Goal: Information Seeking & Learning: Check status

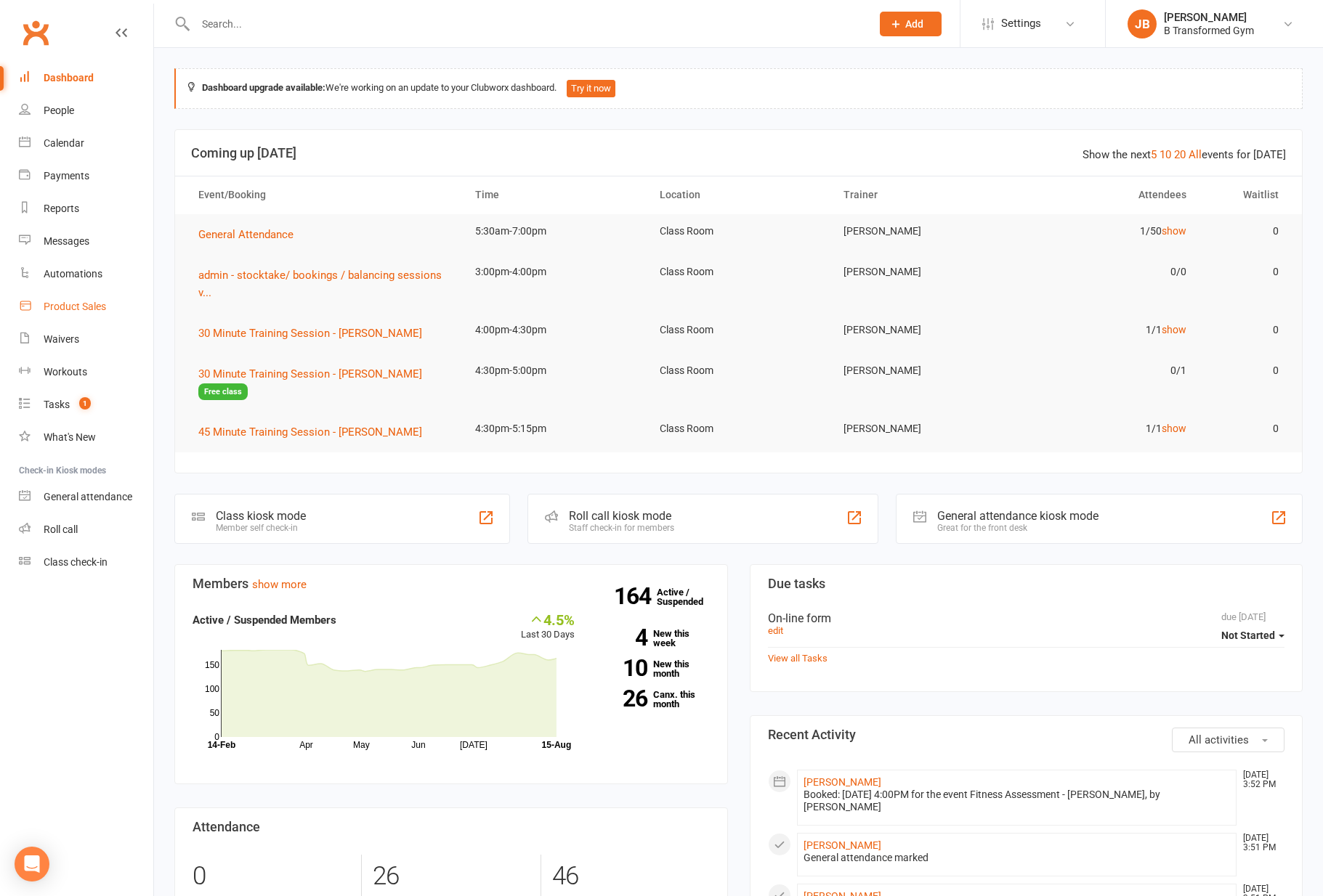
click at [73, 306] on div "Product Sales" at bounding box center [75, 307] width 63 height 12
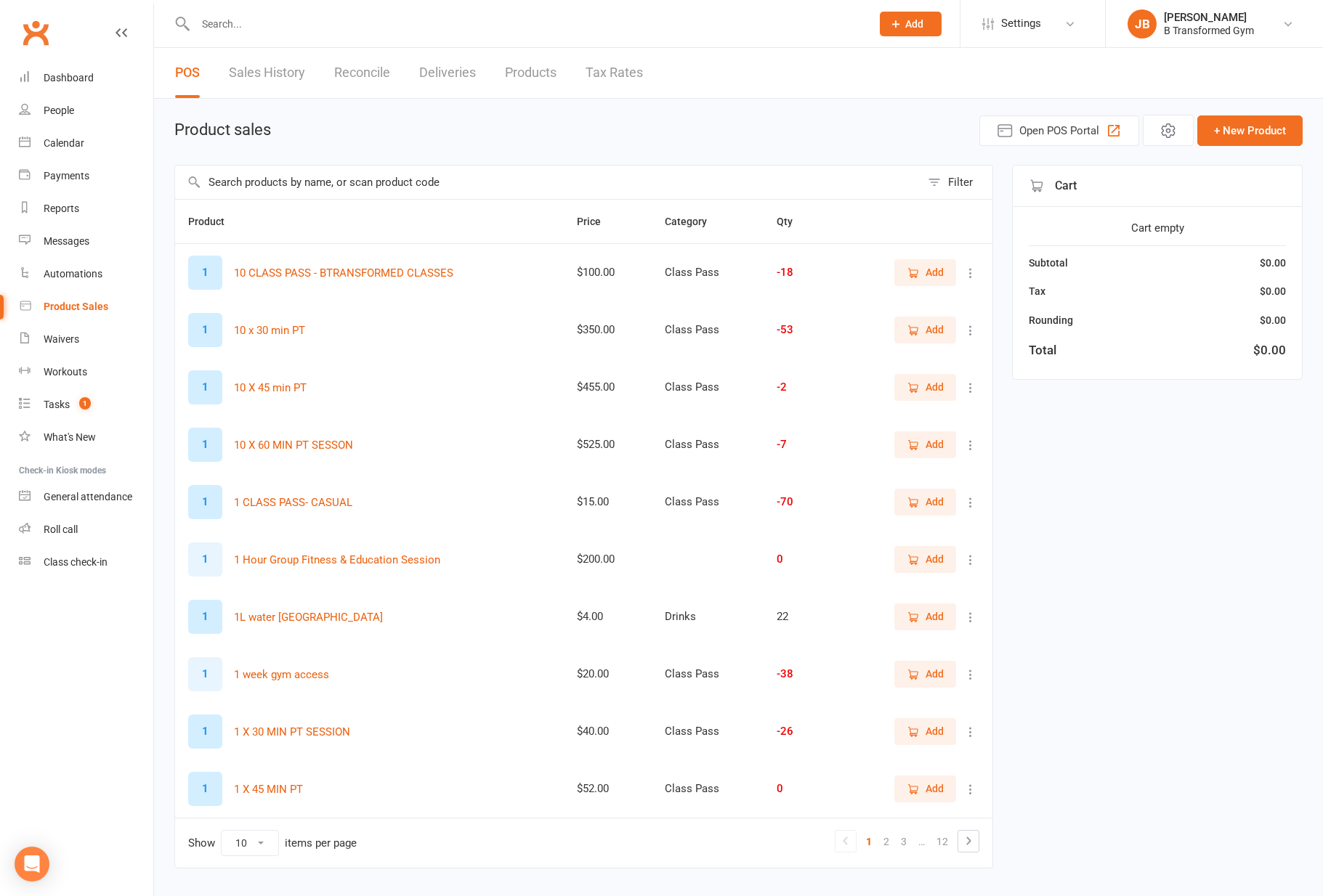
click at [302, 73] on link "Sales History" at bounding box center [267, 73] width 76 height 50
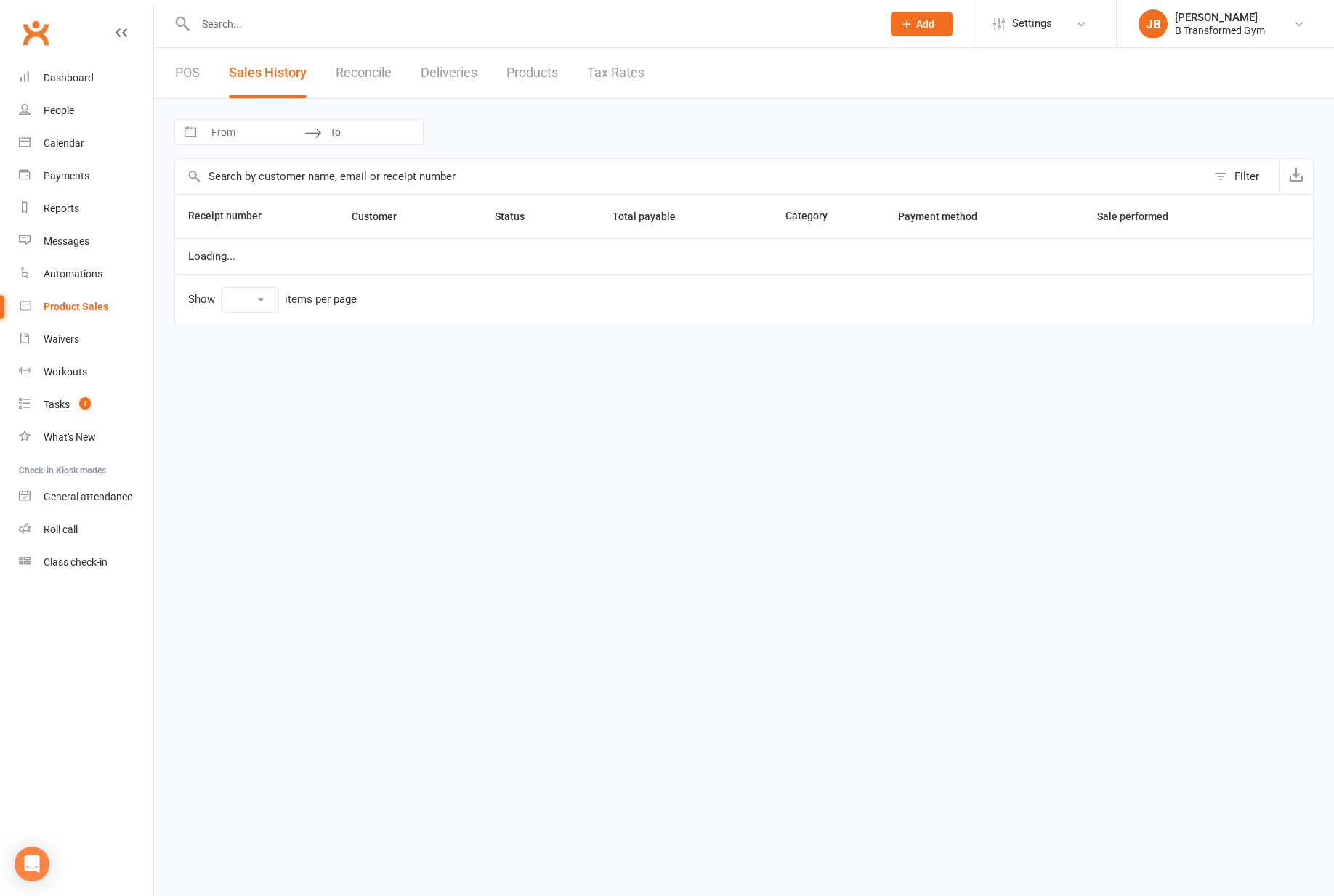
select select "25"
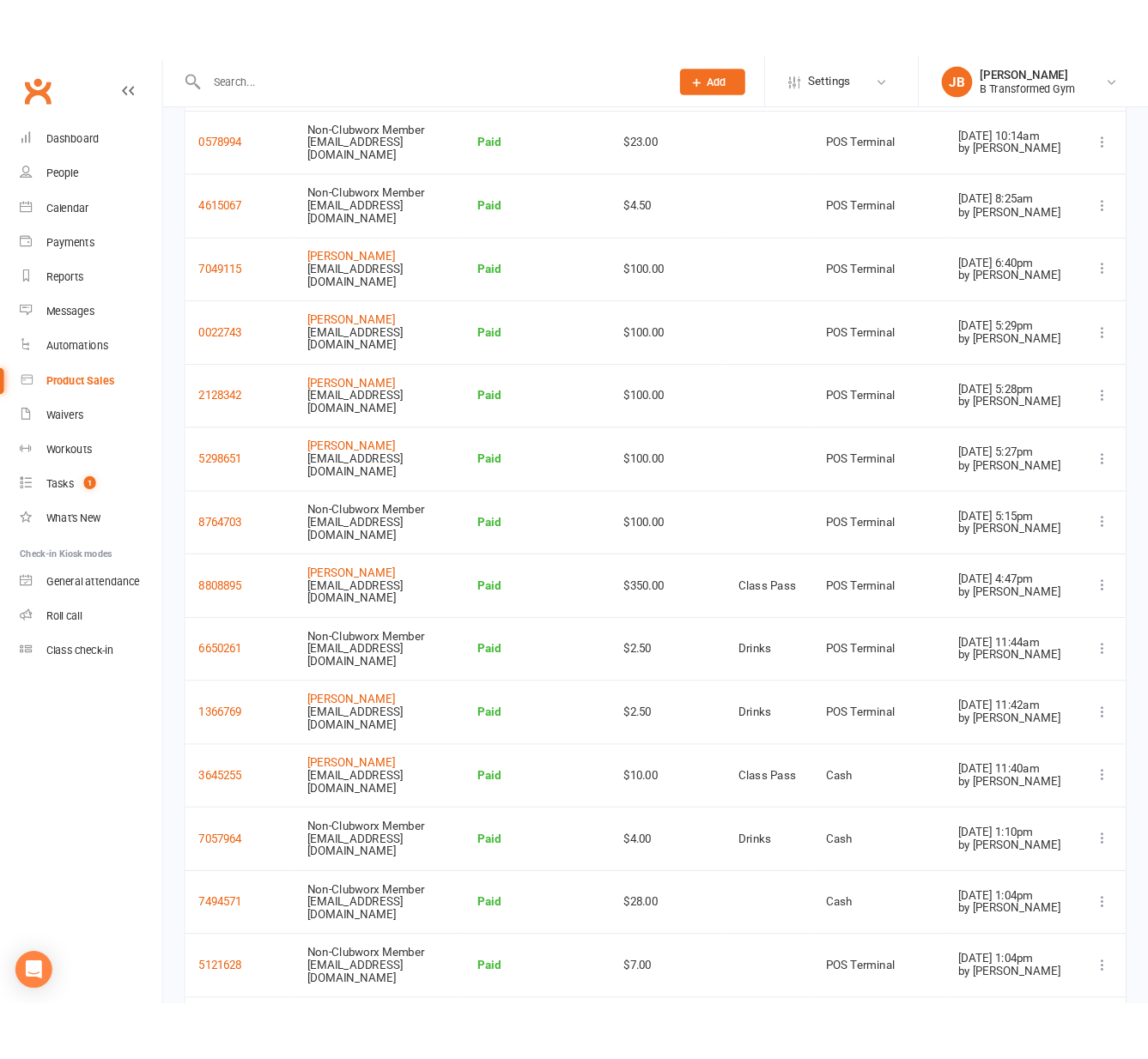
scroll to position [985, 0]
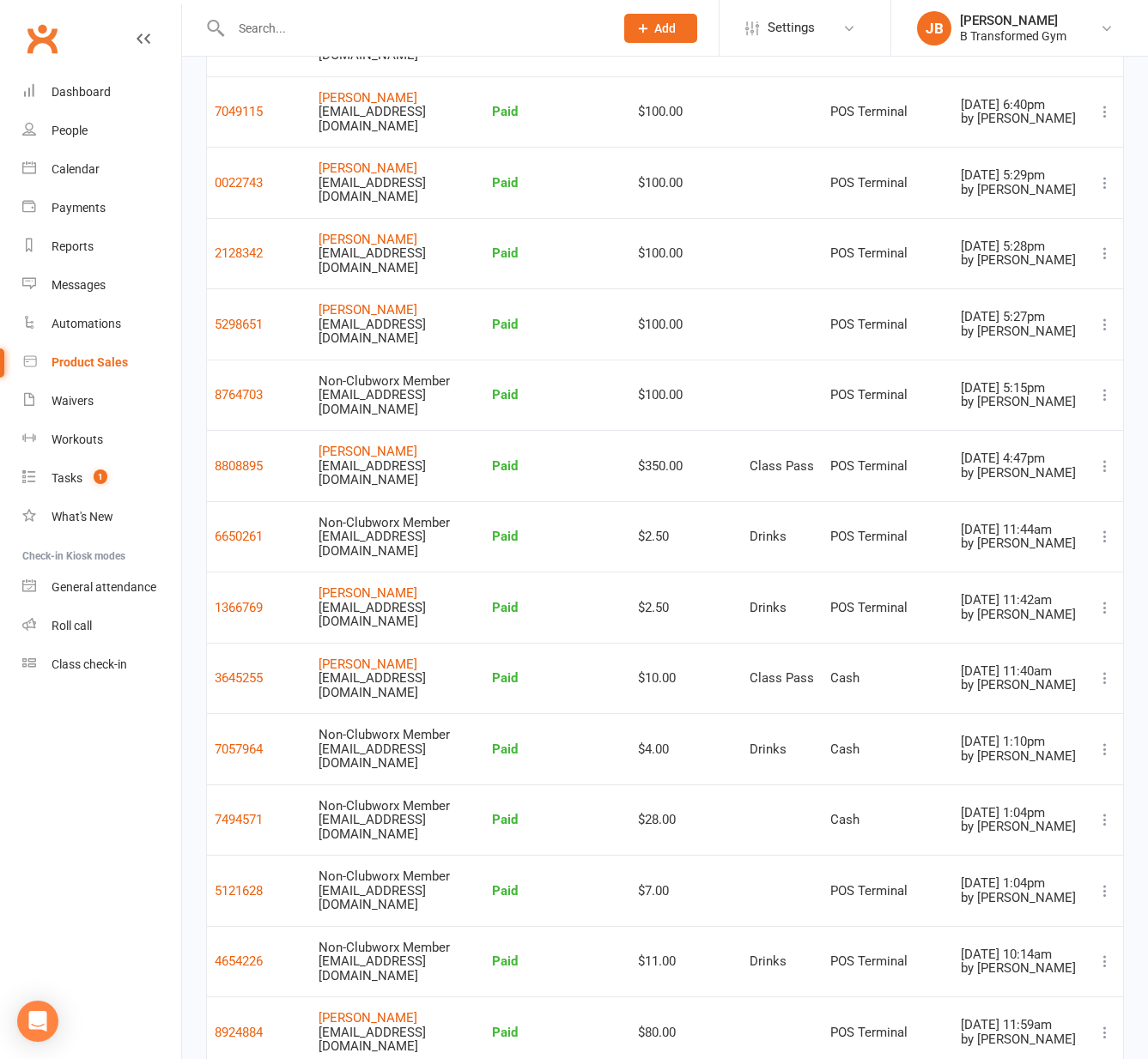
drag, startPoint x: 85, startPoint y: 810, endPoint x: 422, endPoint y: 742, distance: 343.8
click at [85, 809] on nav "Clubworx Dashboard People Calendar Payments Reports Messages Automations Produc…" at bounding box center [91, 533] width 182 height 1059
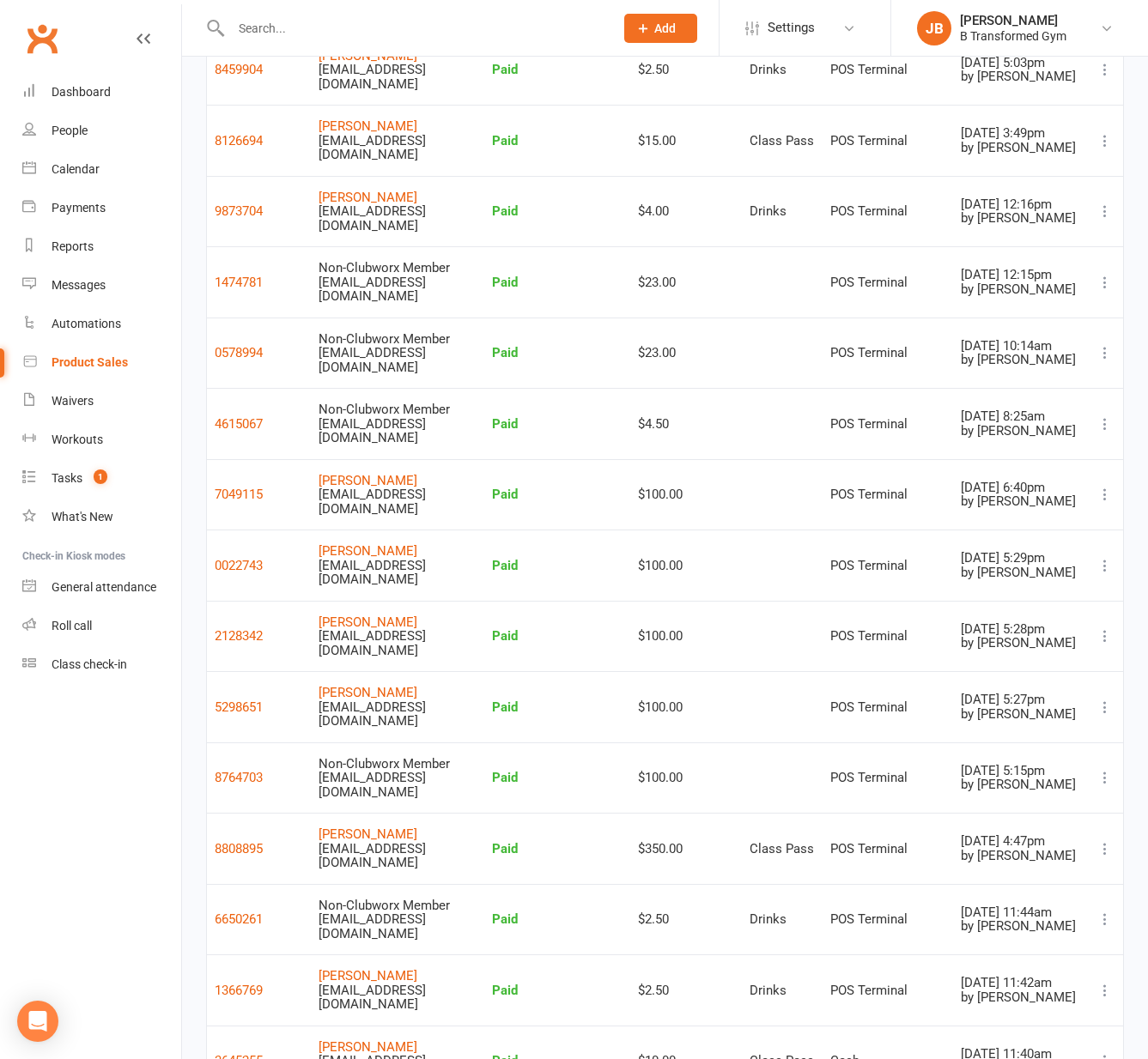
scroll to position [556, 0]
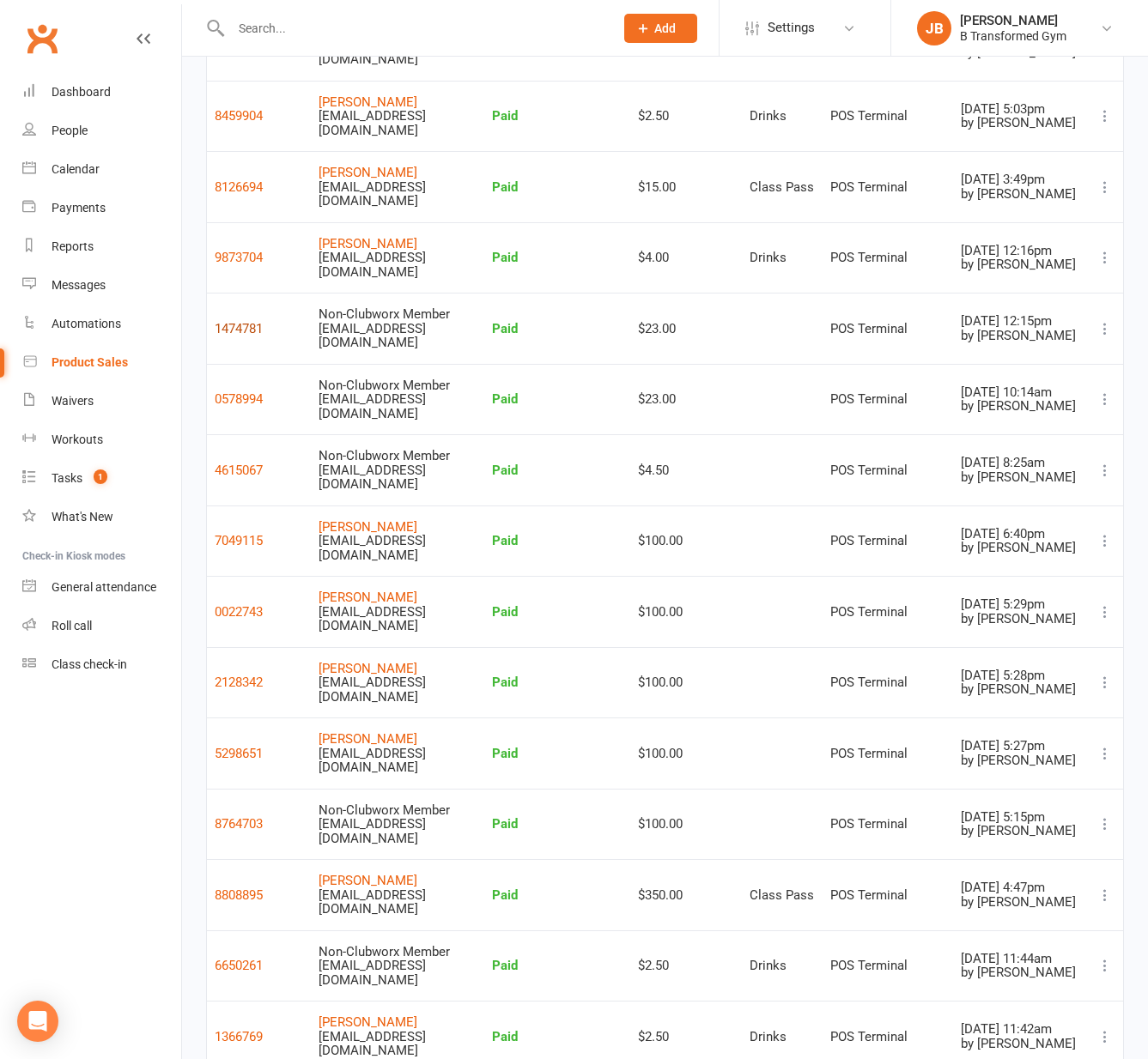
click at [231, 330] on button "1474781" at bounding box center [239, 329] width 48 height 21
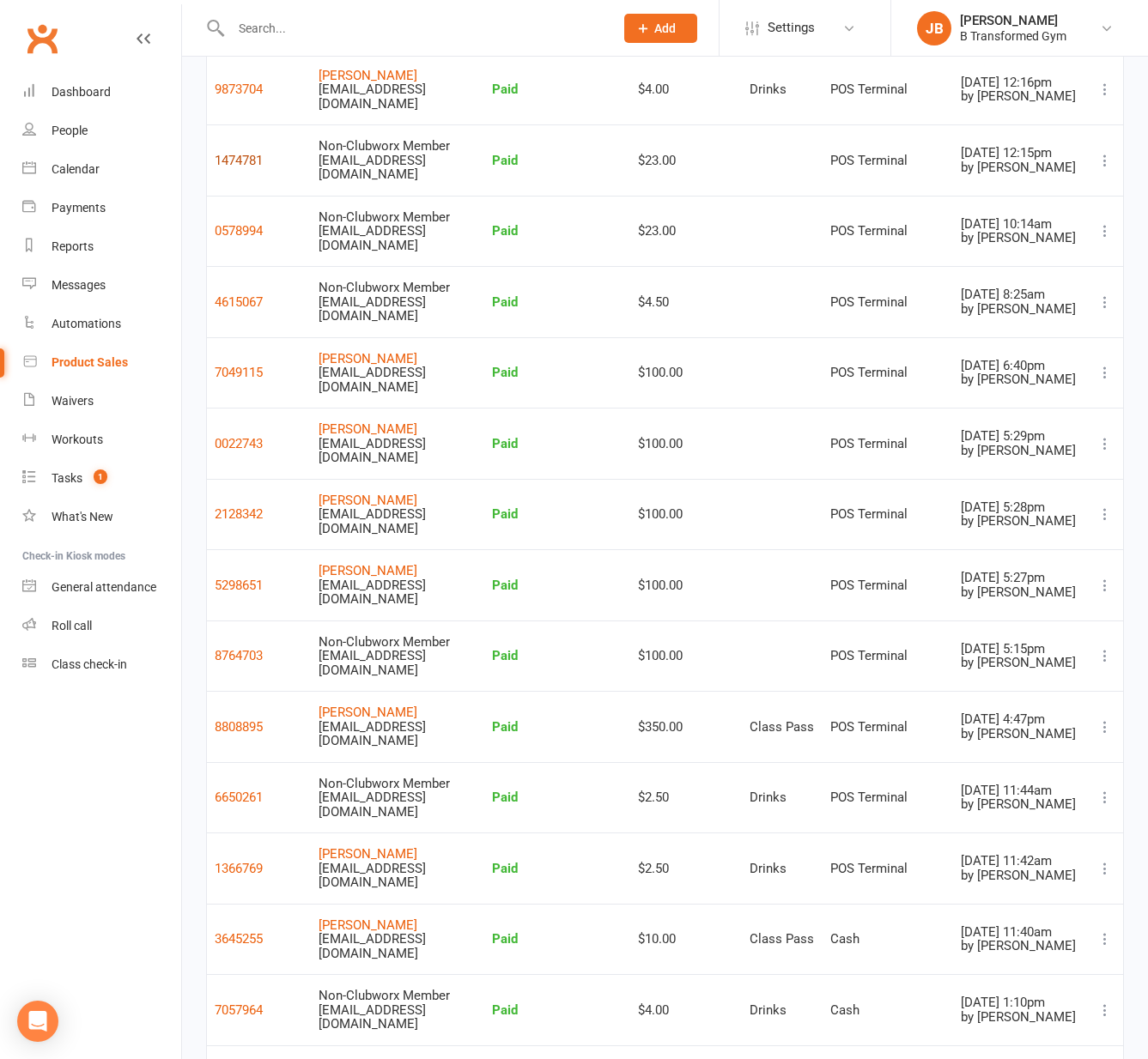
scroll to position [727, 0]
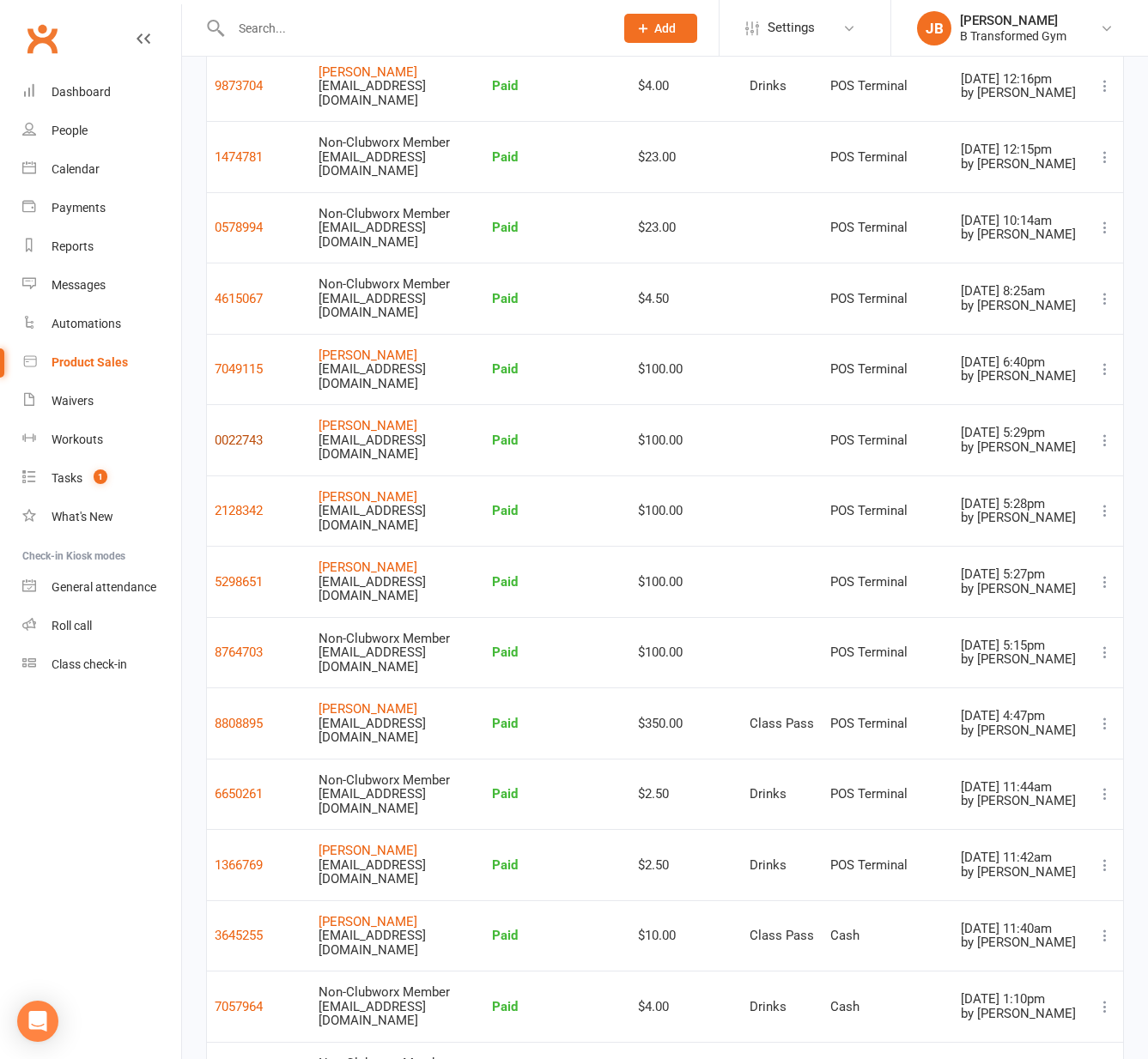
click at [237, 443] on button "0022743" at bounding box center [239, 441] width 48 height 21
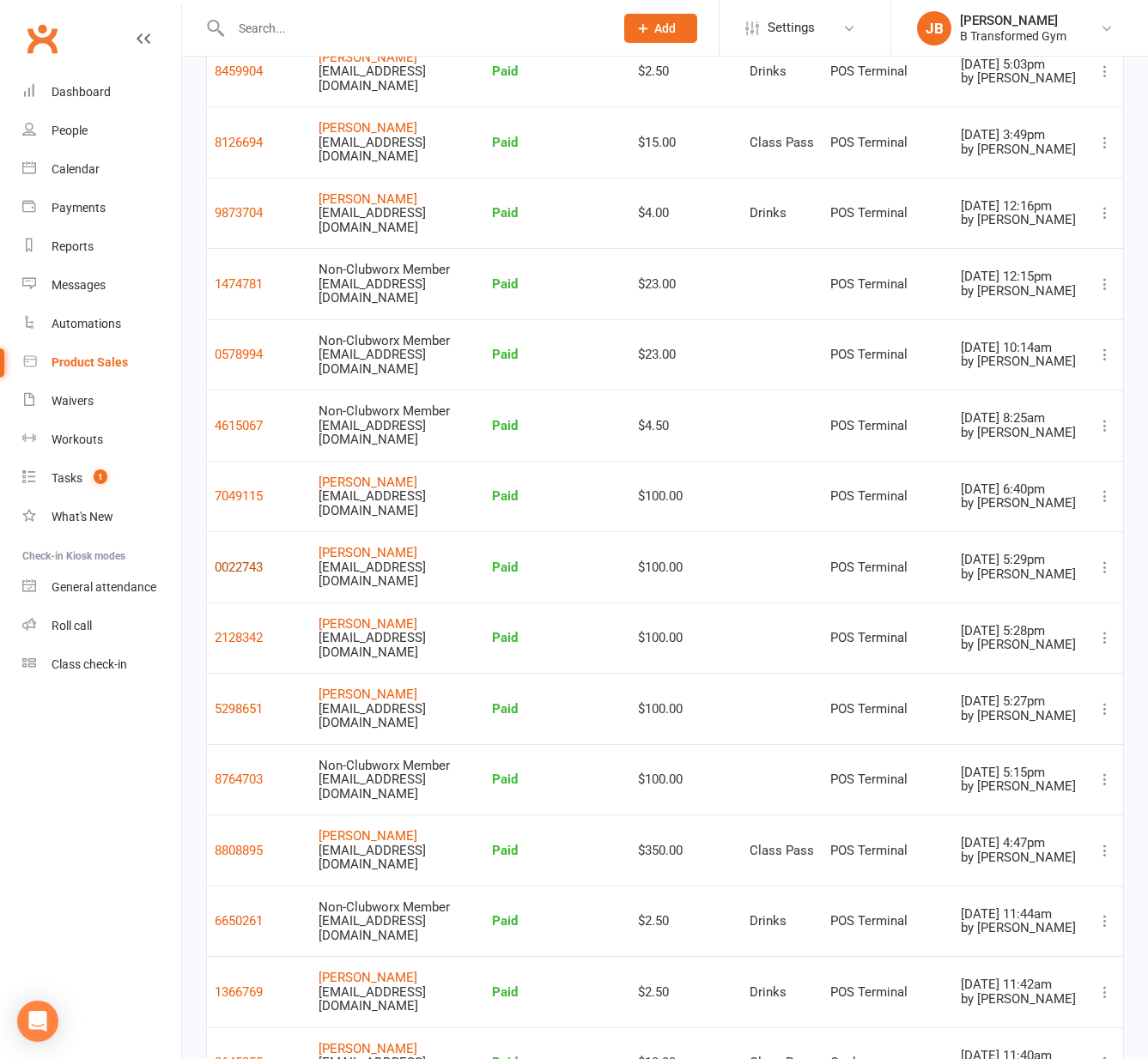
scroll to position [556, 0]
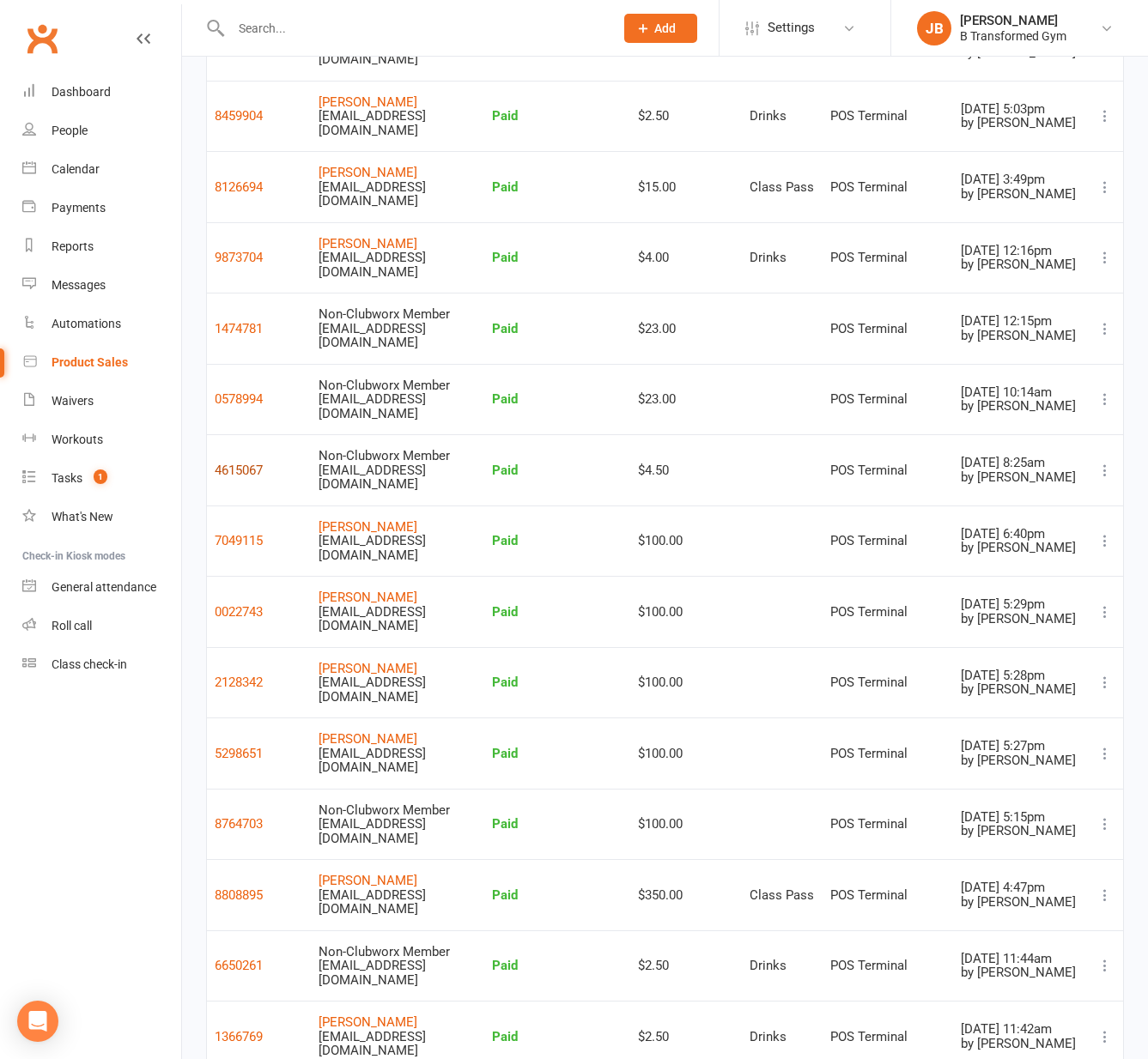
click at [239, 464] on button "4615067" at bounding box center [239, 471] width 48 height 21
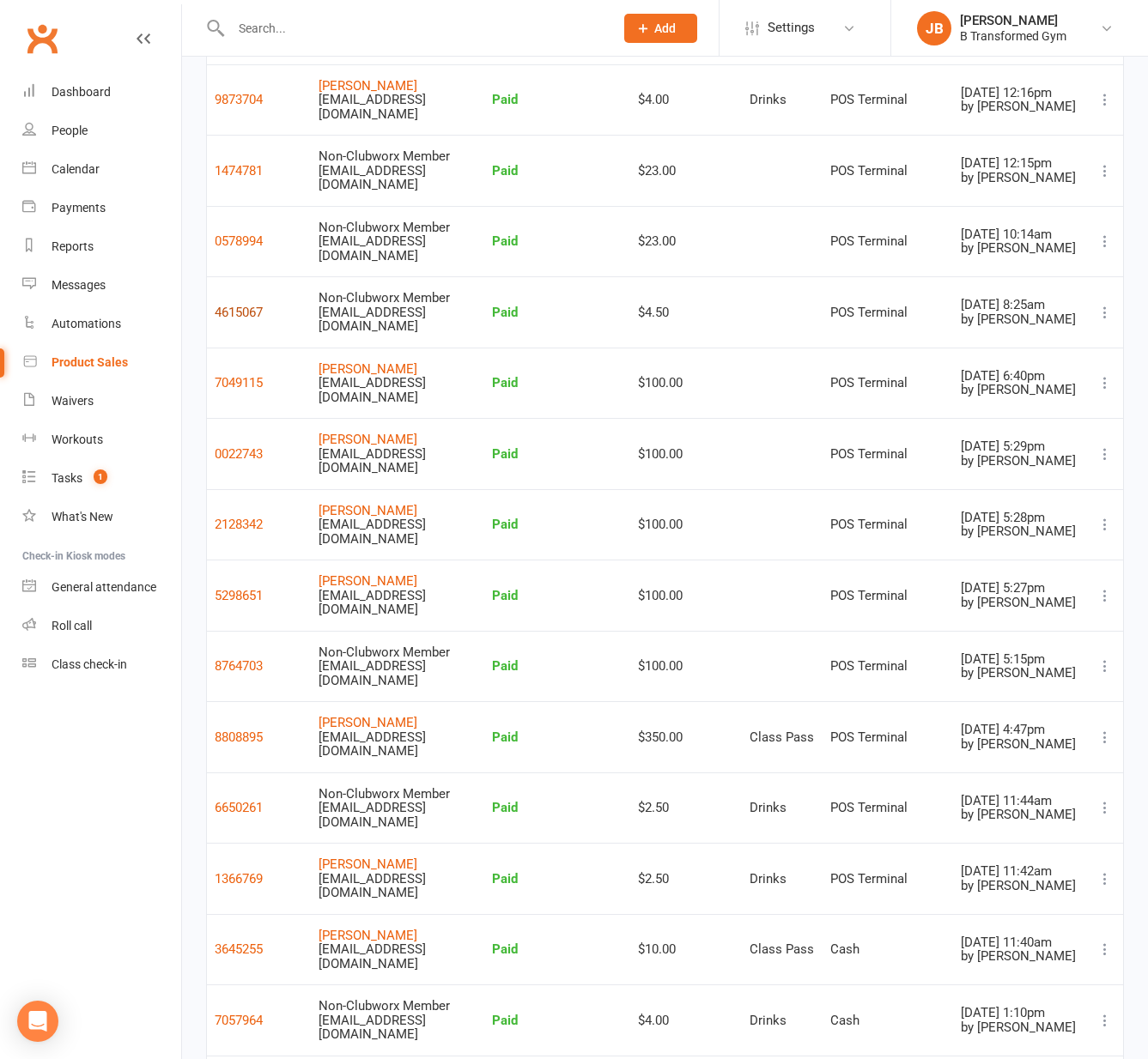
scroll to position [727, 0]
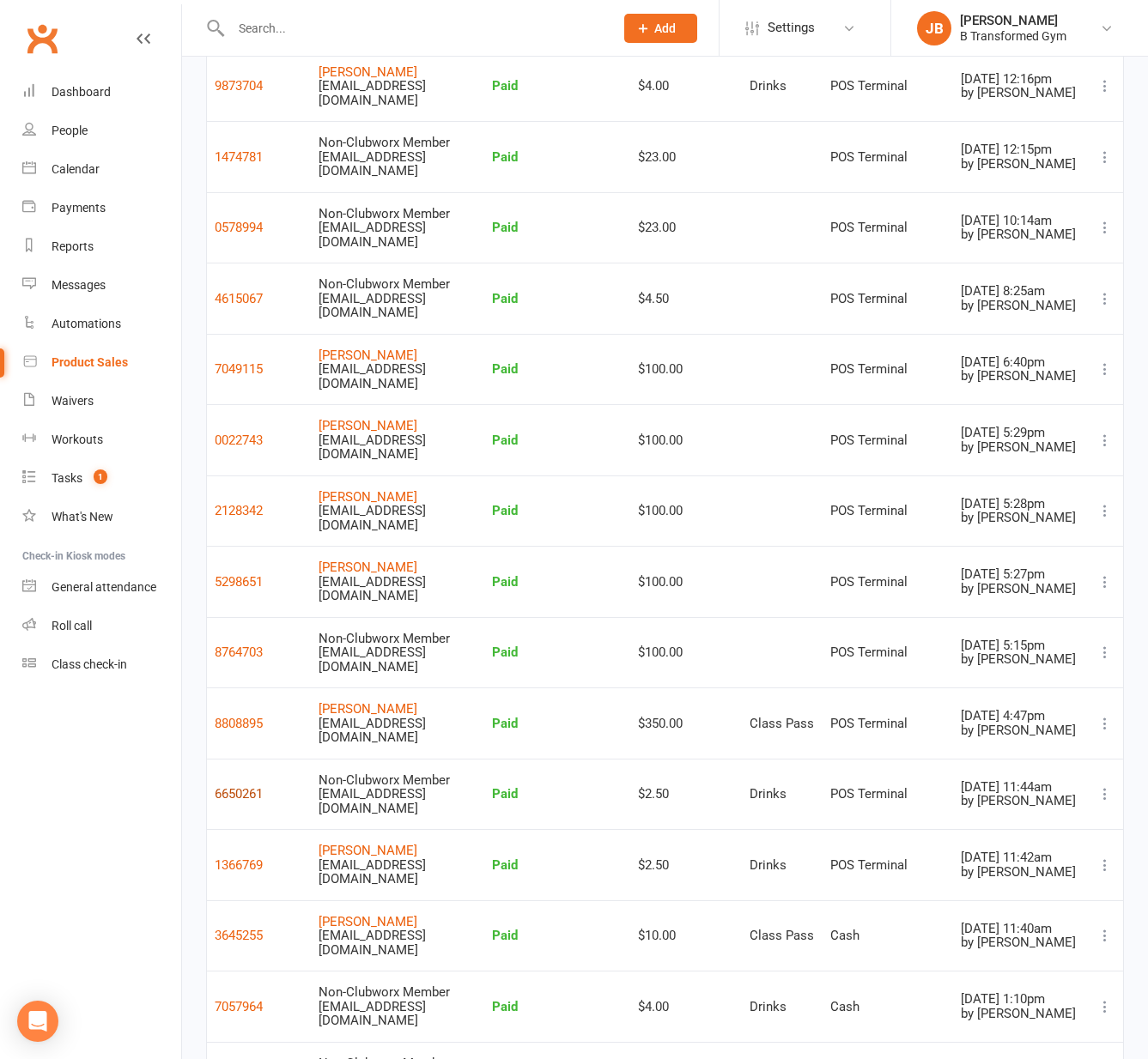
click at [244, 799] on button "6650261" at bounding box center [239, 794] width 48 height 21
click at [230, 645] on button "8764703" at bounding box center [239, 653] width 48 height 21
click at [243, 648] on button "8764703" at bounding box center [239, 653] width 48 height 21
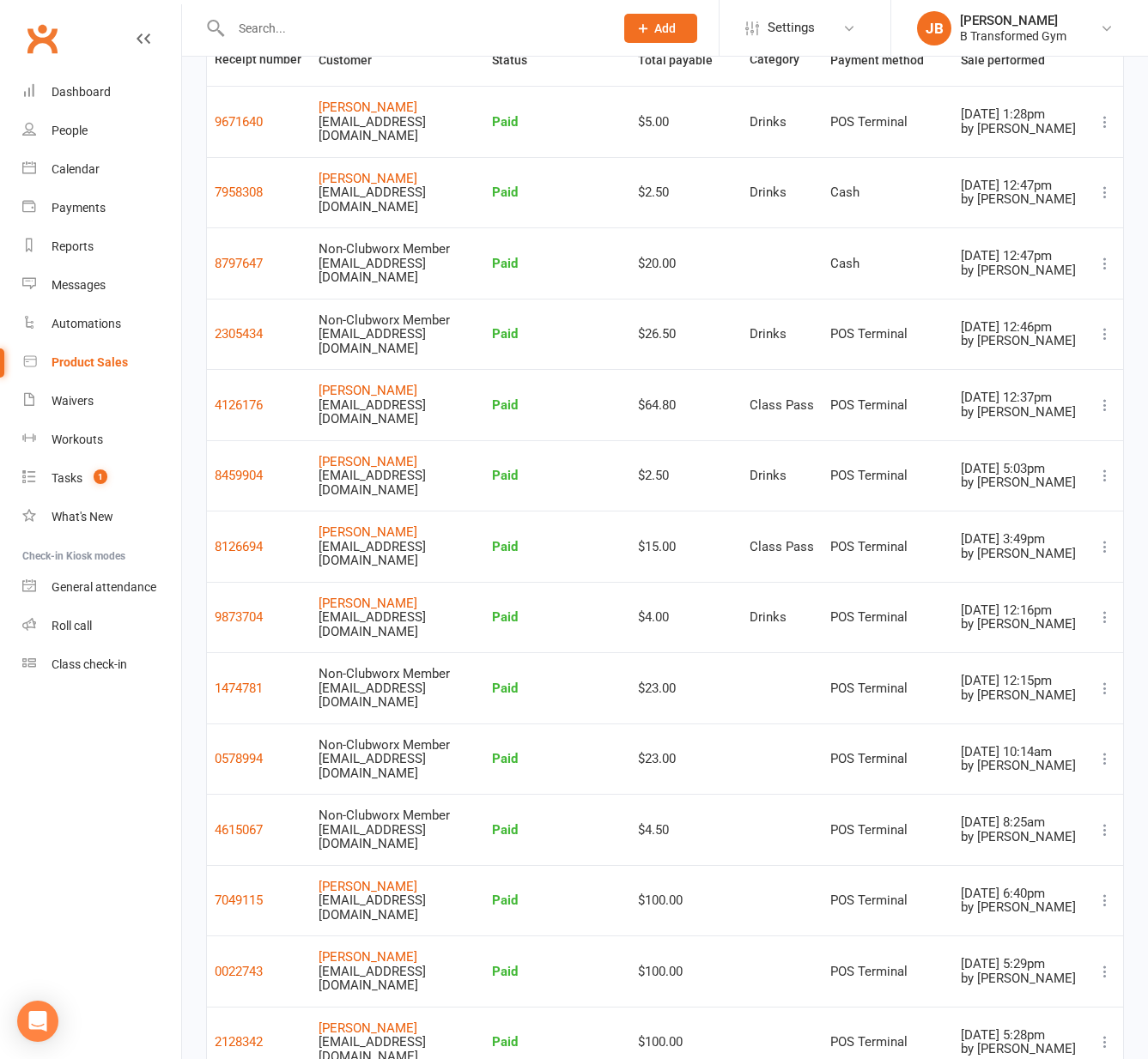
scroll to position [126, 0]
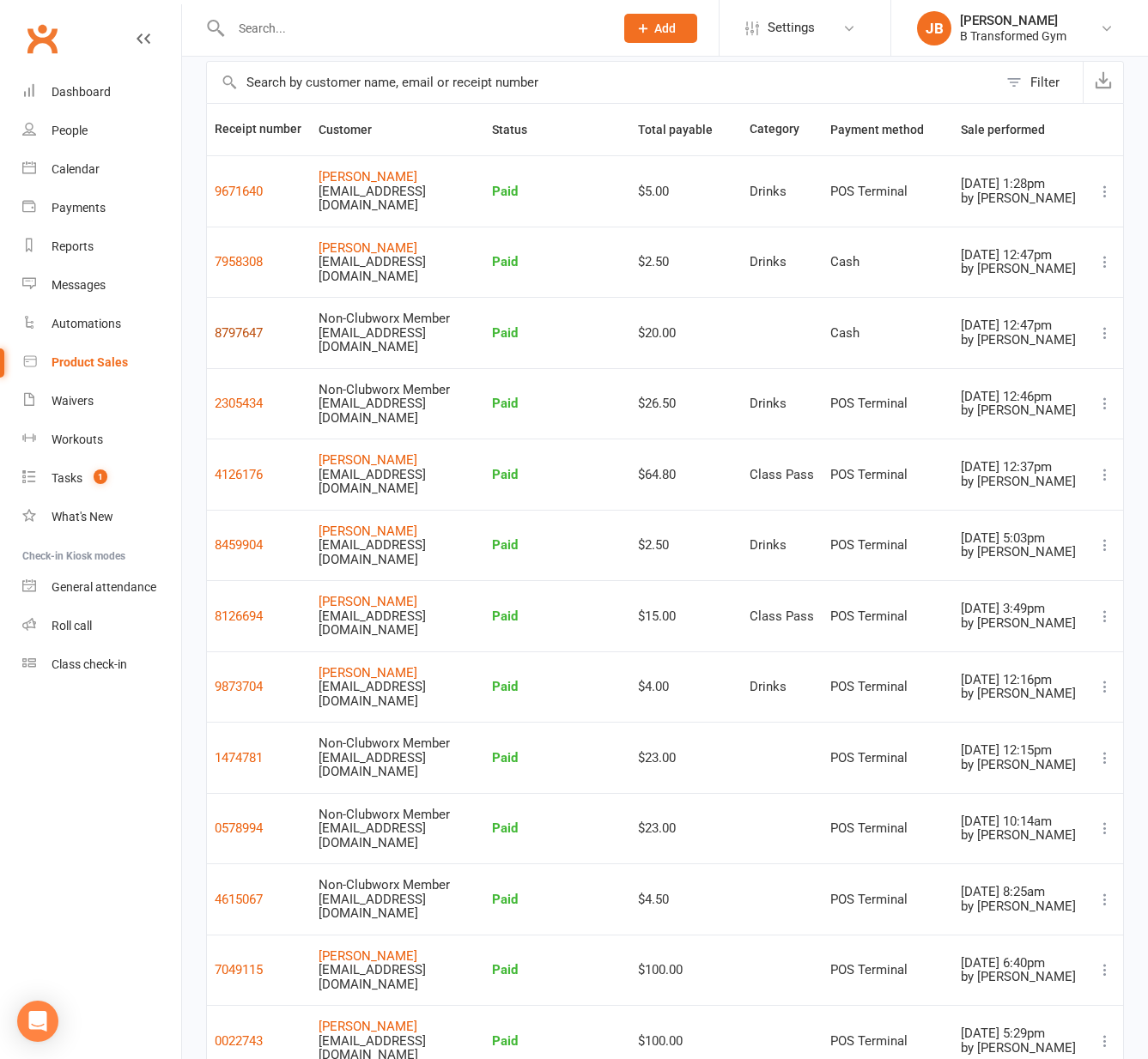
click at [227, 330] on button "8797647" at bounding box center [239, 333] width 48 height 21
